Goal: Navigation & Orientation: Find specific page/section

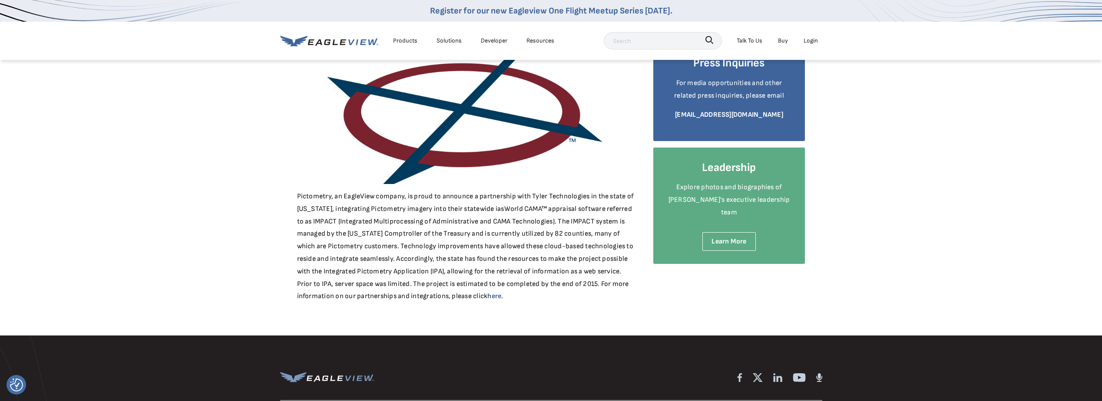
scroll to position [130, 0]
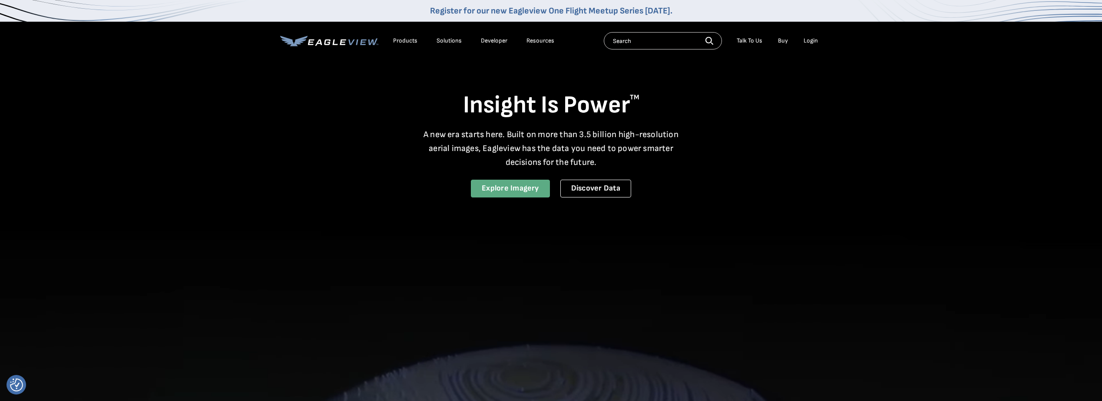
click at [514, 192] on link "Explore Imagery" at bounding box center [510, 189] width 79 height 18
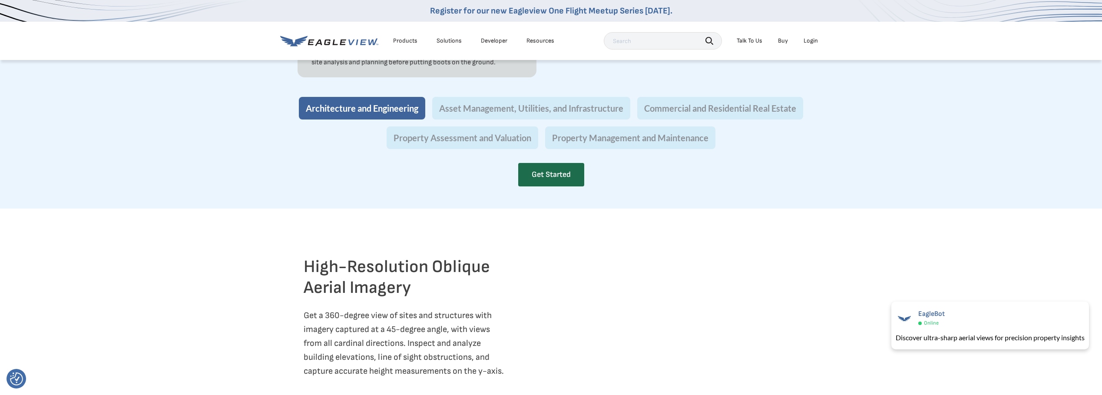
scroll to position [956, 0]
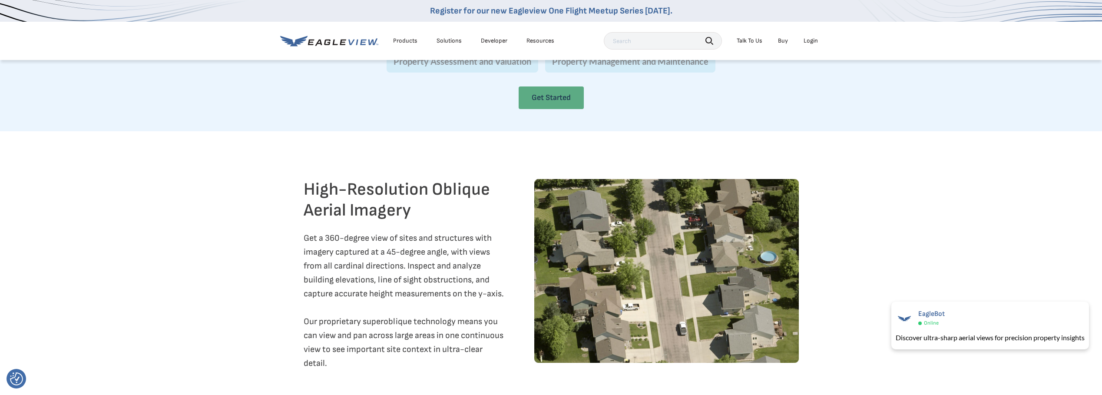
click at [539, 109] on link "Get Started" at bounding box center [551, 97] width 65 height 23
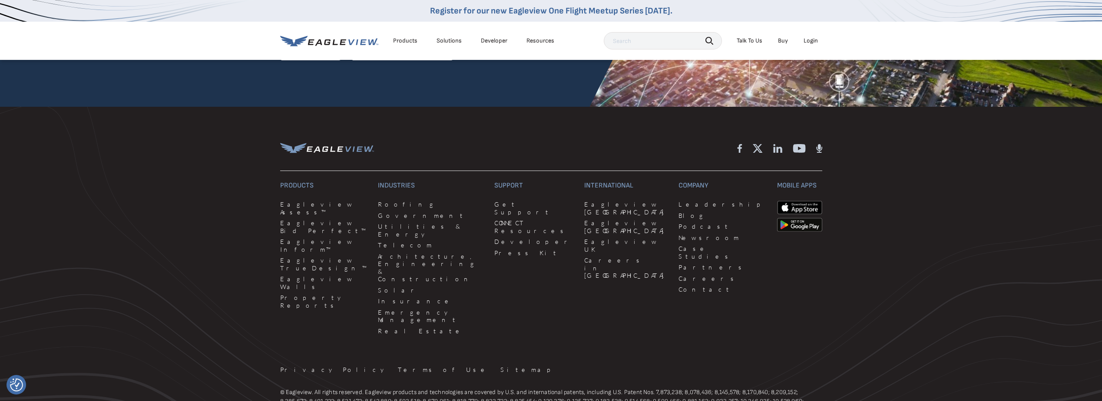
scroll to position [2563, 0]
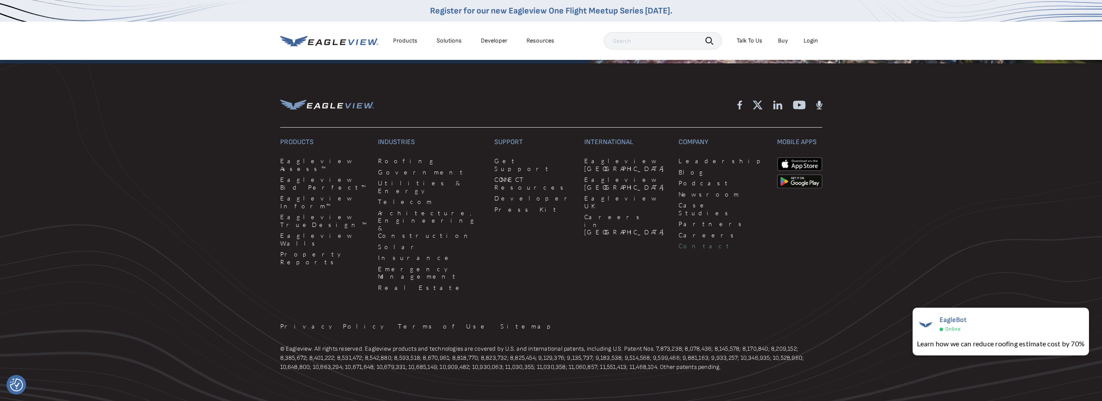
click at [679, 242] on link "Contact" at bounding box center [723, 246] width 88 height 8
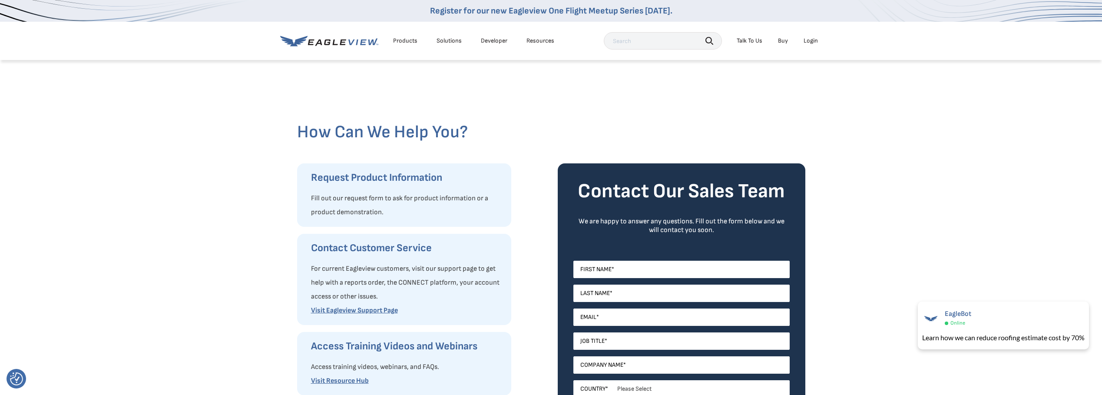
click at [539, 42] on div "Resources" at bounding box center [541, 41] width 28 height 8
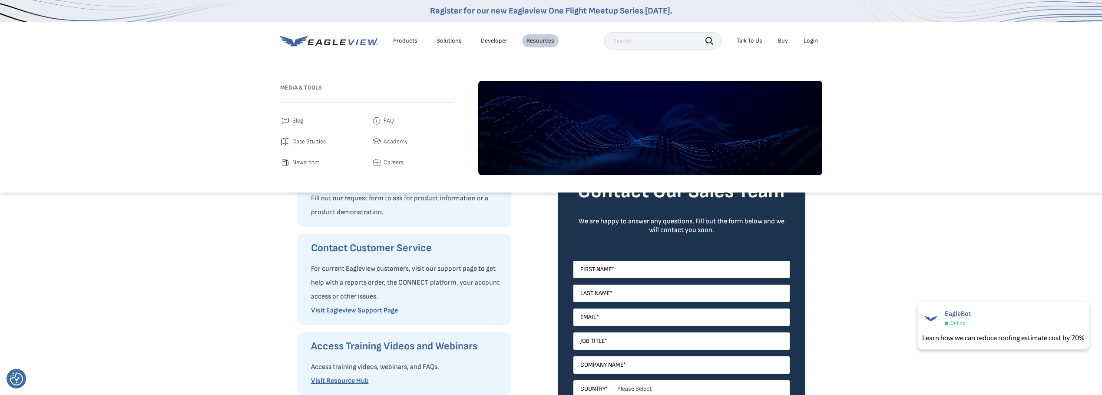
click at [385, 116] on span "FAQ" at bounding box center [389, 121] width 10 height 10
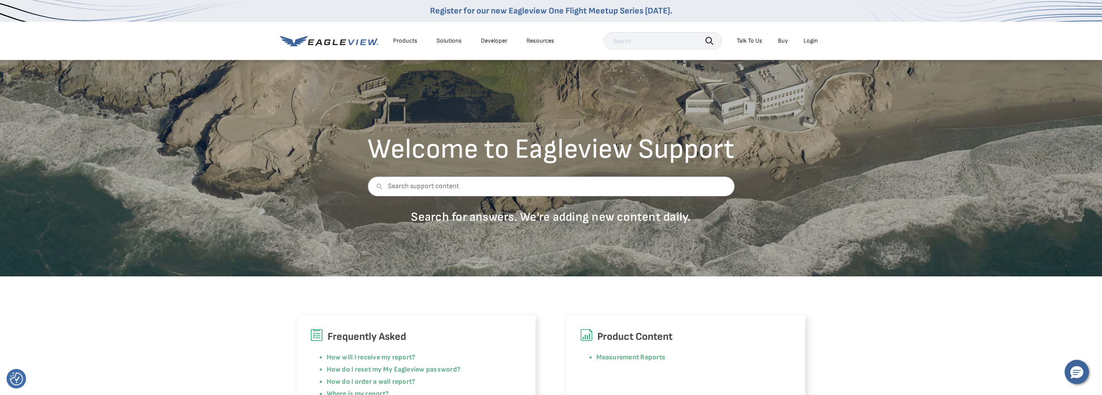
click at [539, 41] on div "Resources" at bounding box center [541, 41] width 28 height 8
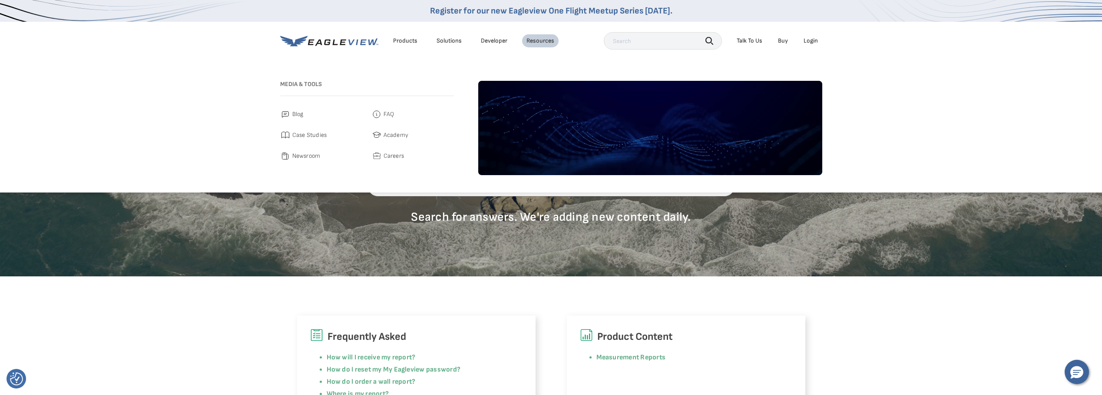
click at [497, 39] on link "Developer" at bounding box center [494, 41] width 27 height 8
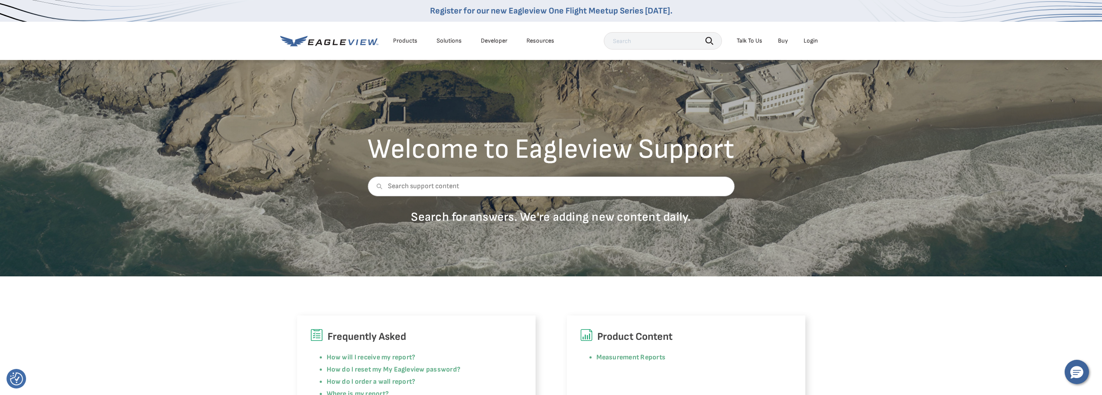
click at [407, 40] on div "Products" at bounding box center [405, 41] width 24 height 8
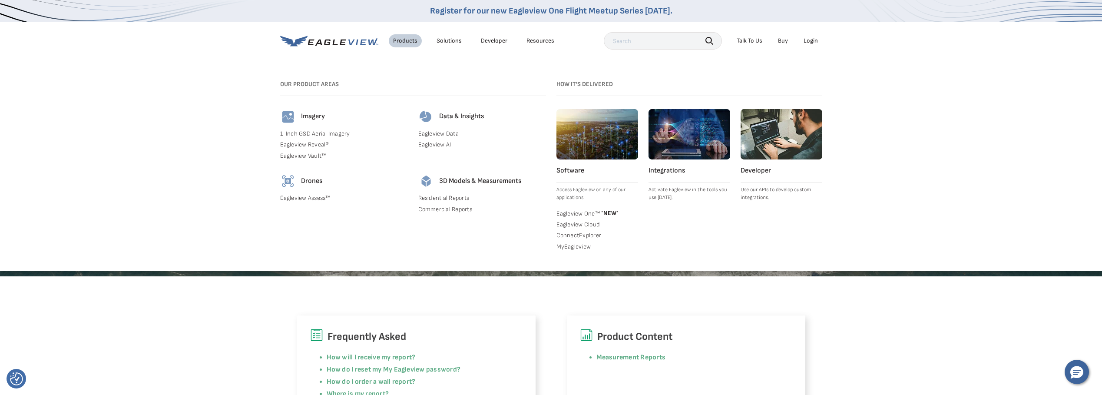
click at [448, 41] on div "Solutions" at bounding box center [449, 41] width 25 height 8
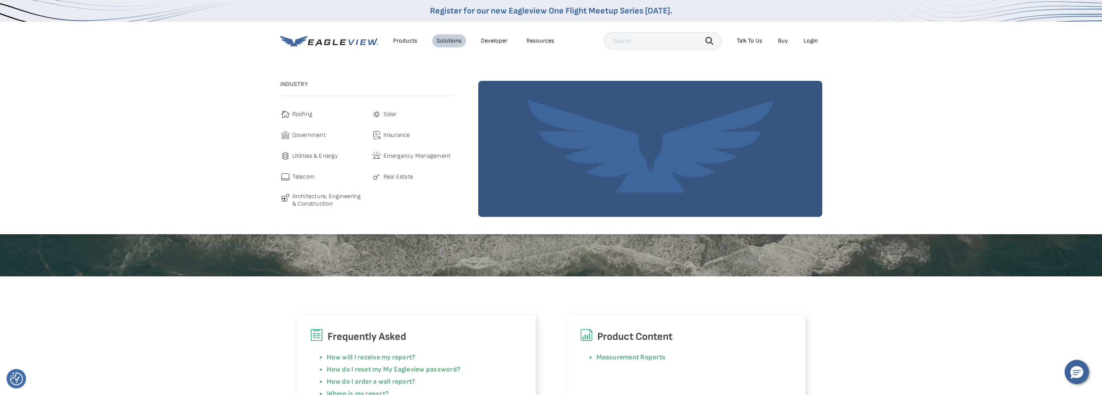
click at [407, 40] on div "Products" at bounding box center [405, 41] width 24 height 8
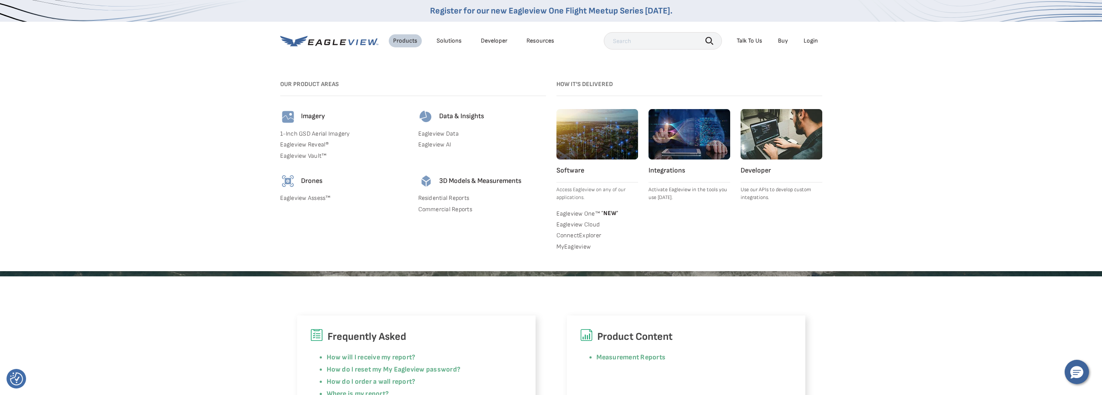
click at [355, 38] on icon at bounding box center [329, 41] width 98 height 11
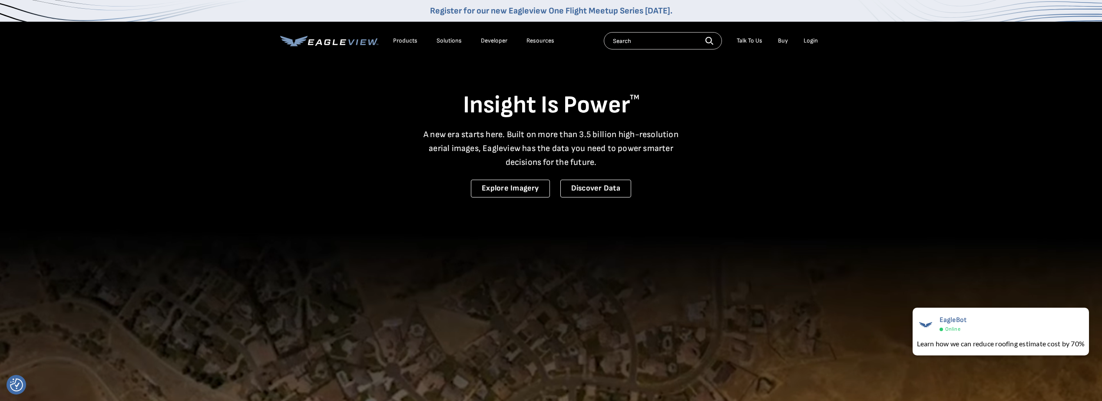
click at [814, 44] on div "Login" at bounding box center [811, 41] width 14 height 8
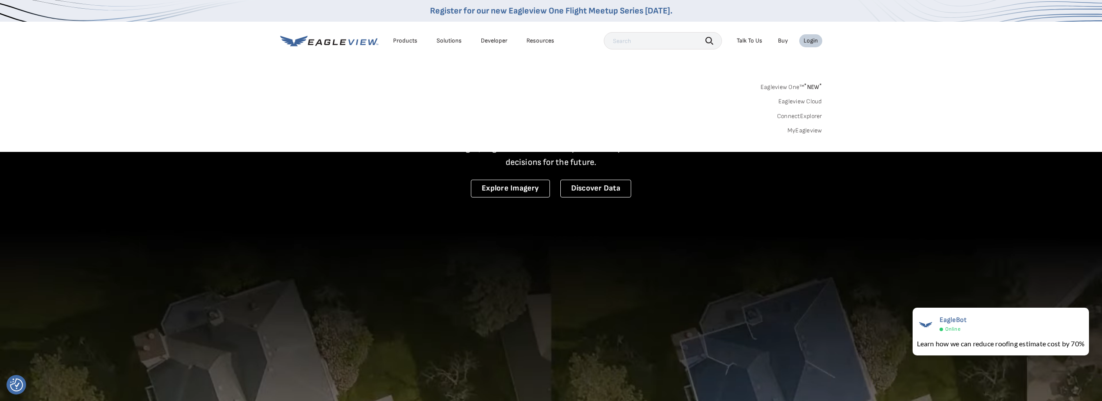
click at [818, 115] on link "ConnectExplorer" at bounding box center [799, 117] width 45 height 8
